Goal: Information Seeking & Learning: Learn about a topic

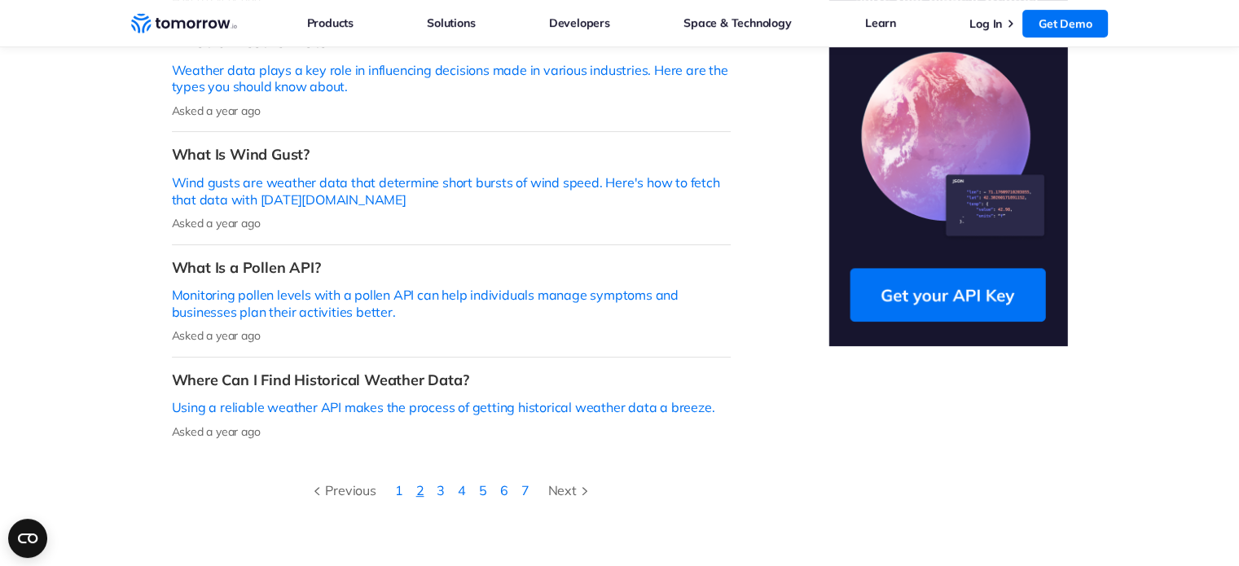
scroll to position [611, 0]
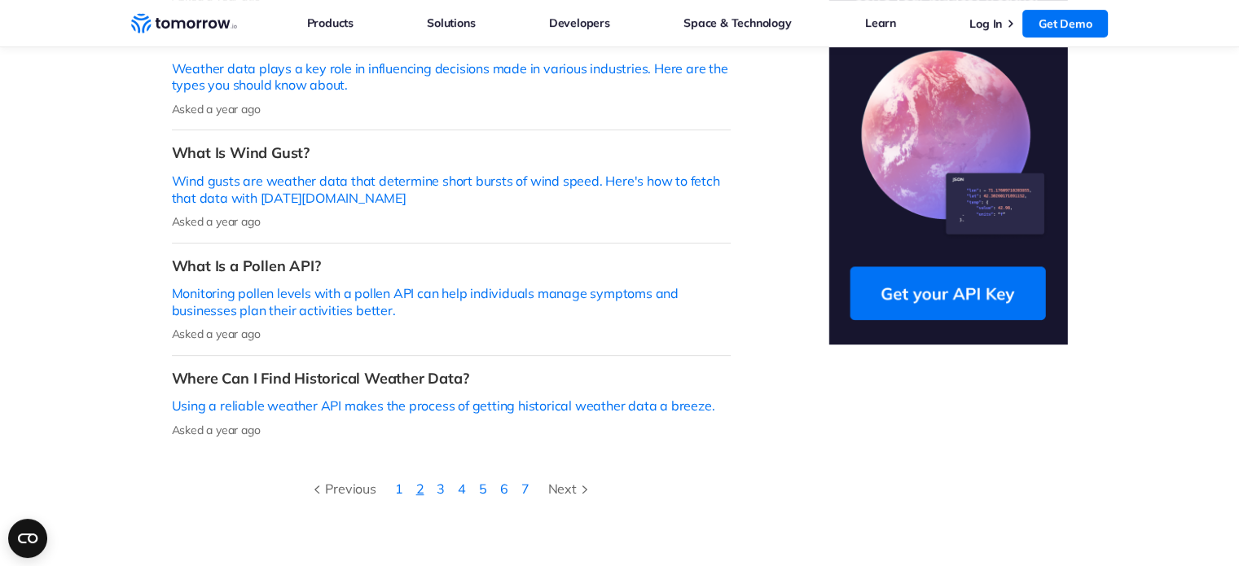
click at [421, 481] on link "2" at bounding box center [420, 489] width 8 height 16
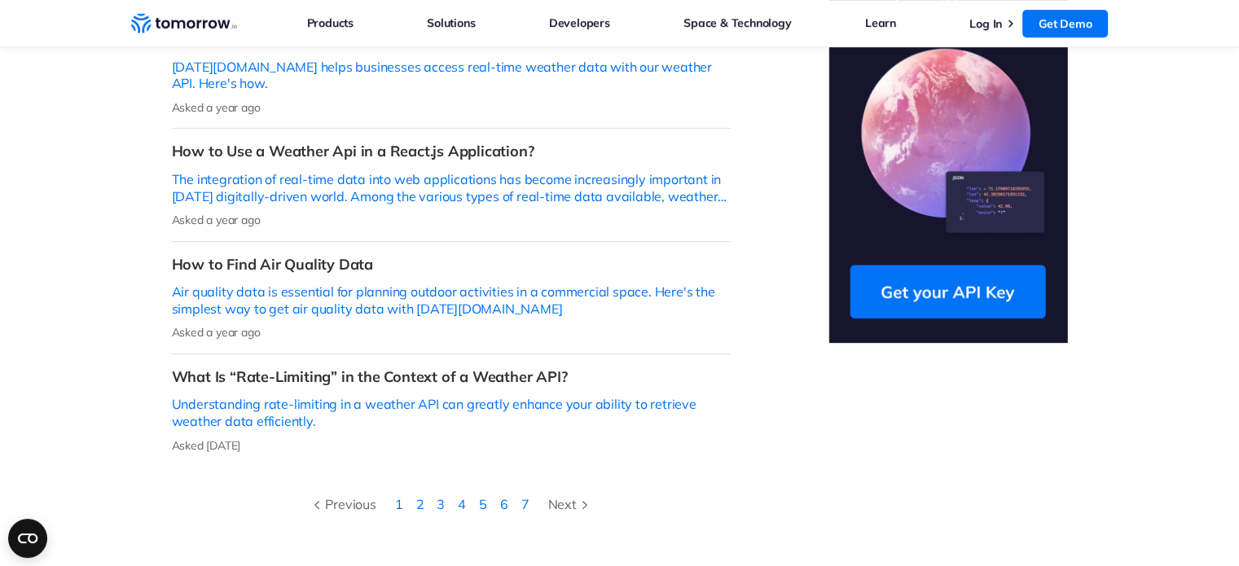
scroll to position [619, 0]
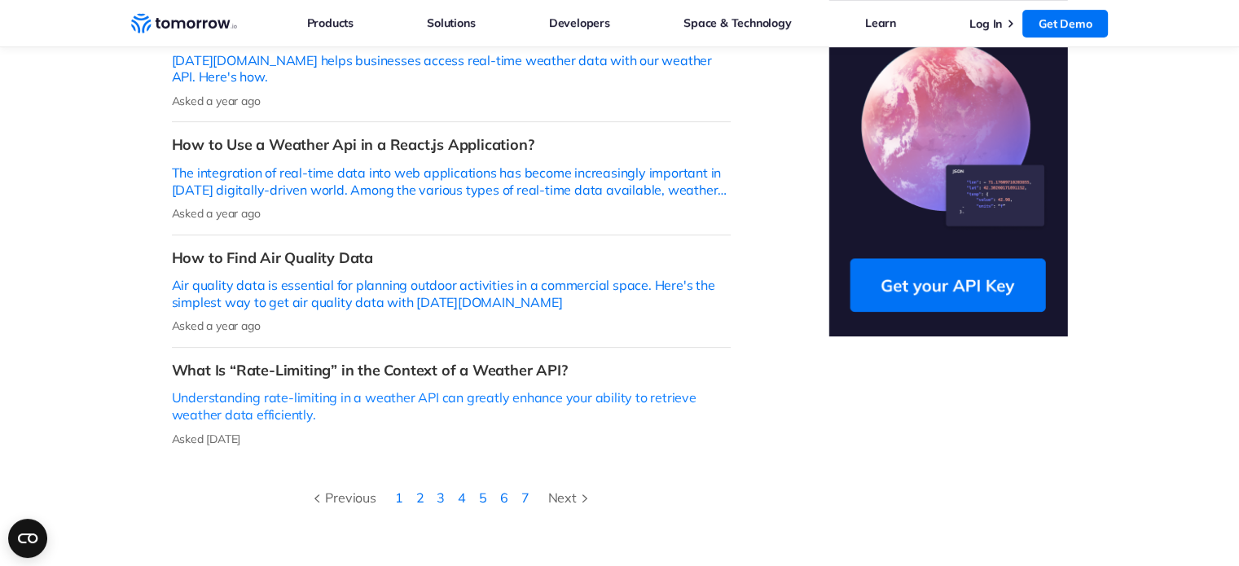
click at [414, 389] on p "Understanding rate-limiting in a weather API can greatly enhance your ability t…" at bounding box center [451, 406] width 559 height 34
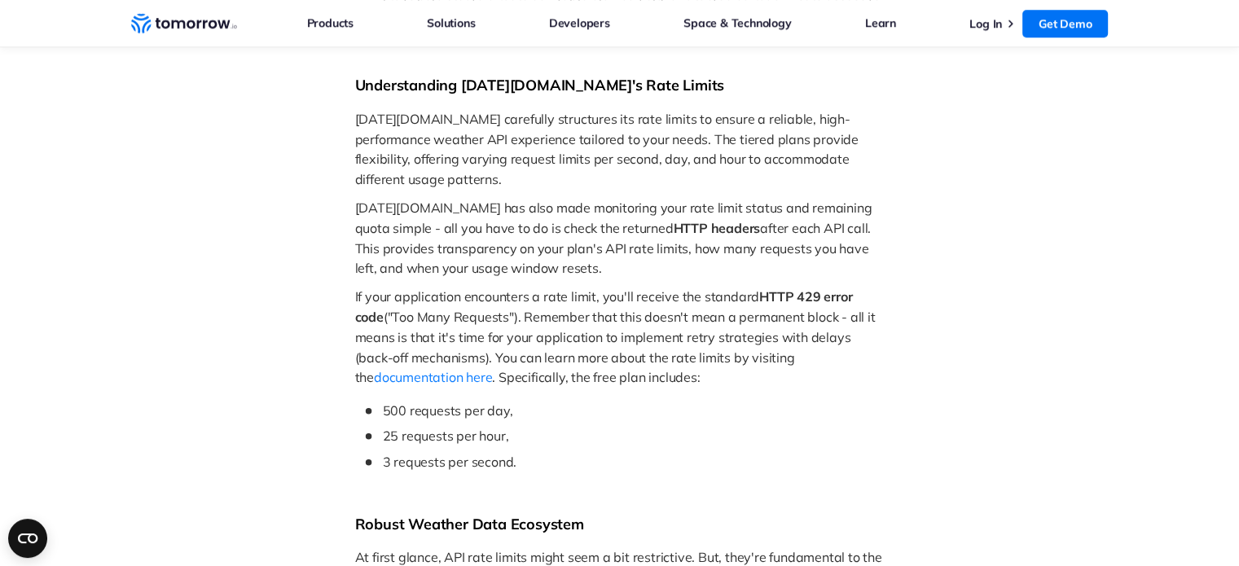
scroll to position [1359, 0]
click at [508, 400] on li "500 requests per day," at bounding box center [623, 410] width 521 height 20
drag, startPoint x: 512, startPoint y: 416, endPoint x: 457, endPoint y: 410, distance: 55.0
click at [457, 425] on li "25 requests per hour," at bounding box center [623, 435] width 521 height 20
click at [521, 451] on li "3 requests per second." at bounding box center [623, 461] width 521 height 20
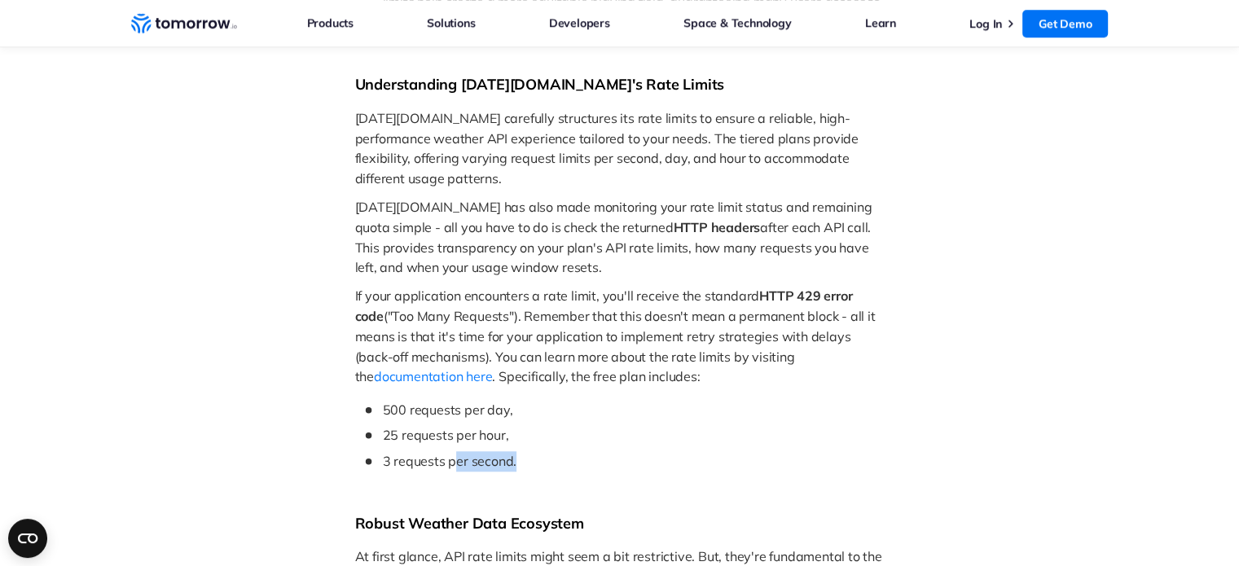
drag, startPoint x: 521, startPoint y: 439, endPoint x: 454, endPoint y: 441, distance: 66.8
click at [454, 451] on li "3 requests per second." at bounding box center [623, 461] width 521 height 20
click at [489, 453] on span "3 requests per second." at bounding box center [450, 461] width 134 height 16
click at [524, 451] on li "3 requests per second." at bounding box center [623, 461] width 521 height 20
click at [527, 451] on li "3 requests per second." at bounding box center [623, 461] width 521 height 20
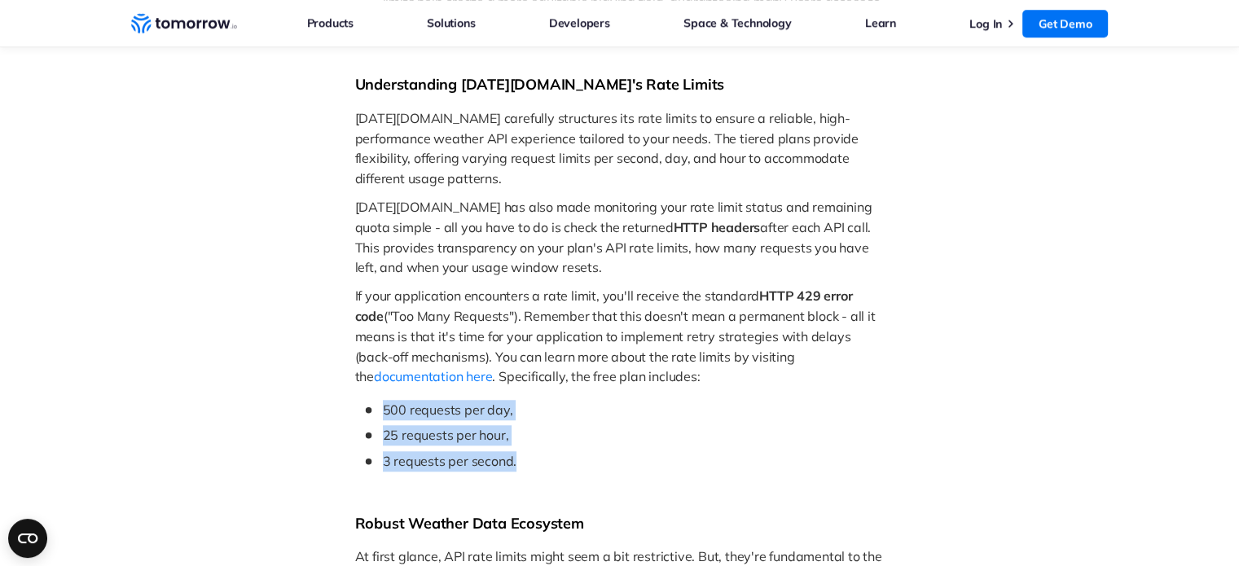
drag, startPoint x: 385, startPoint y: 390, endPoint x: 519, endPoint y: 435, distance: 141.7
click at [519, 434] on ul "500 requests per day, 25 requests per hour, 3 requests per second." at bounding box center [620, 435] width 530 height 71
copy ul "500 requests per day, 25 requests per hour, 3 requests per second."
